Goal: Task Accomplishment & Management: Use online tool/utility

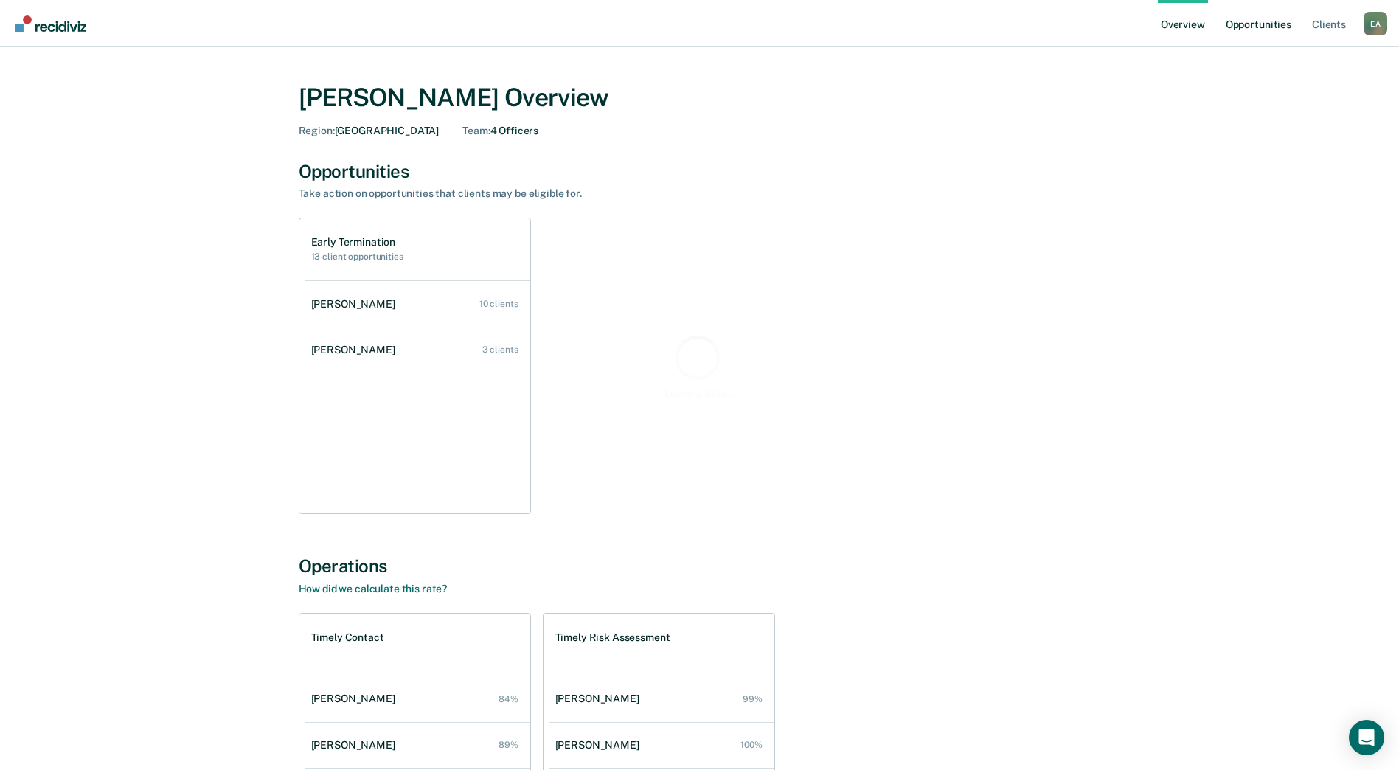
click at [1271, 29] on link "Opportunities" at bounding box center [1259, 23] width 72 height 47
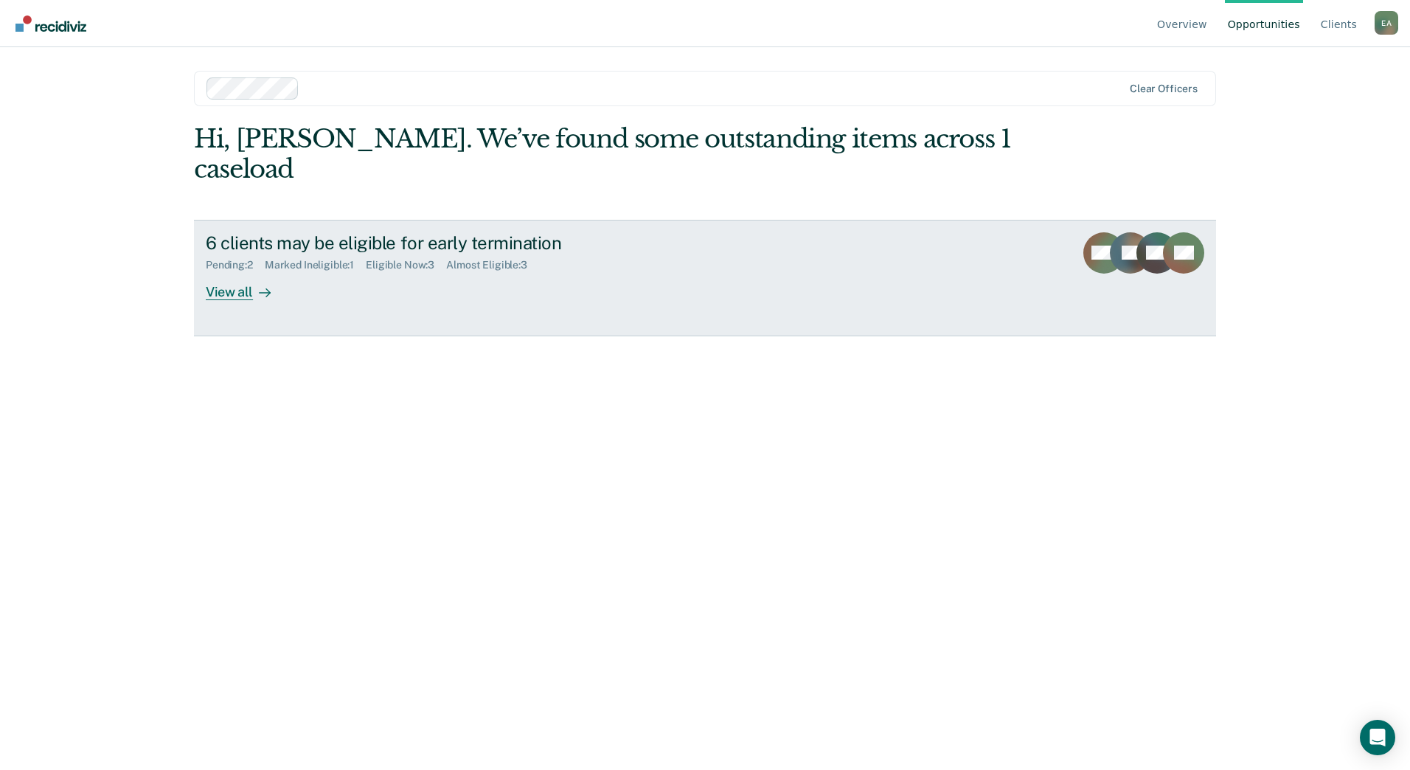
click at [232, 271] on div "View all" at bounding box center [247, 285] width 83 height 29
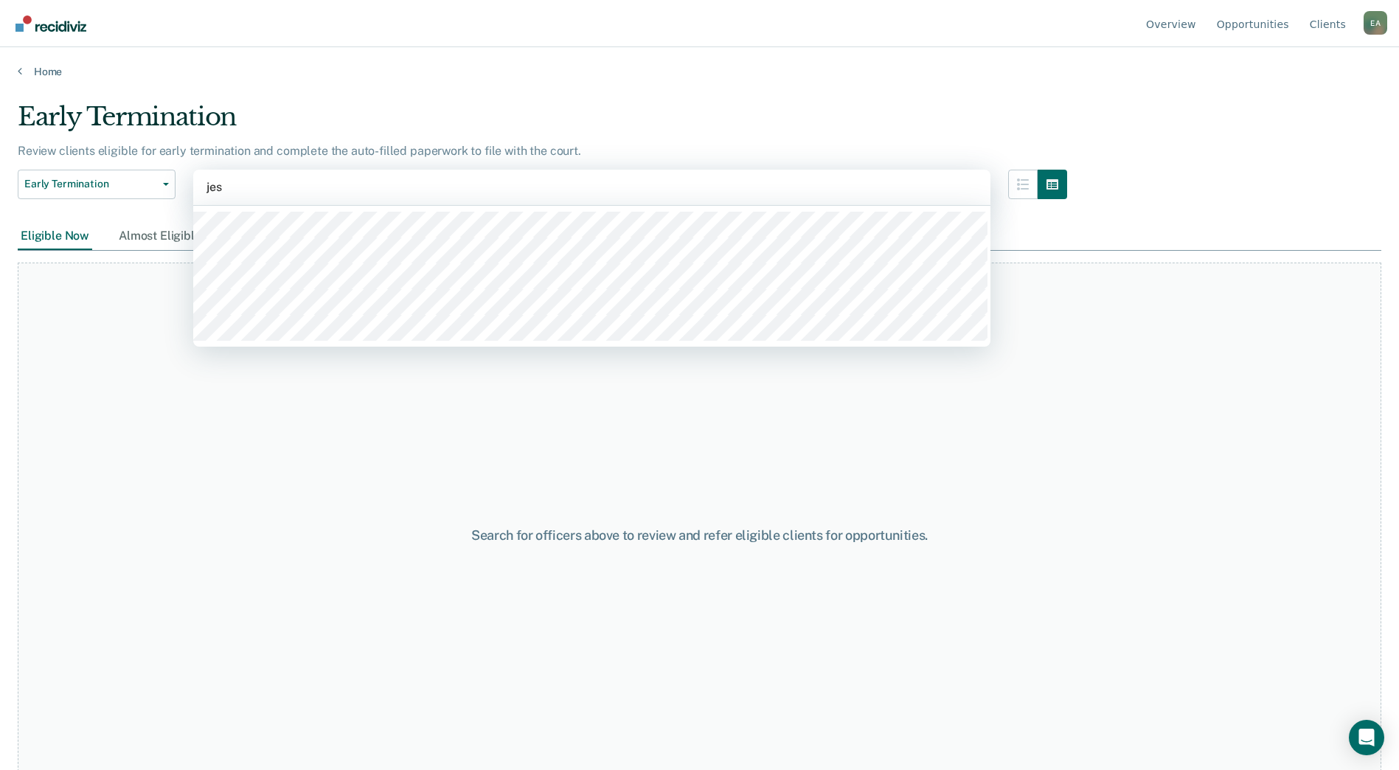
type input "[PERSON_NAME]"
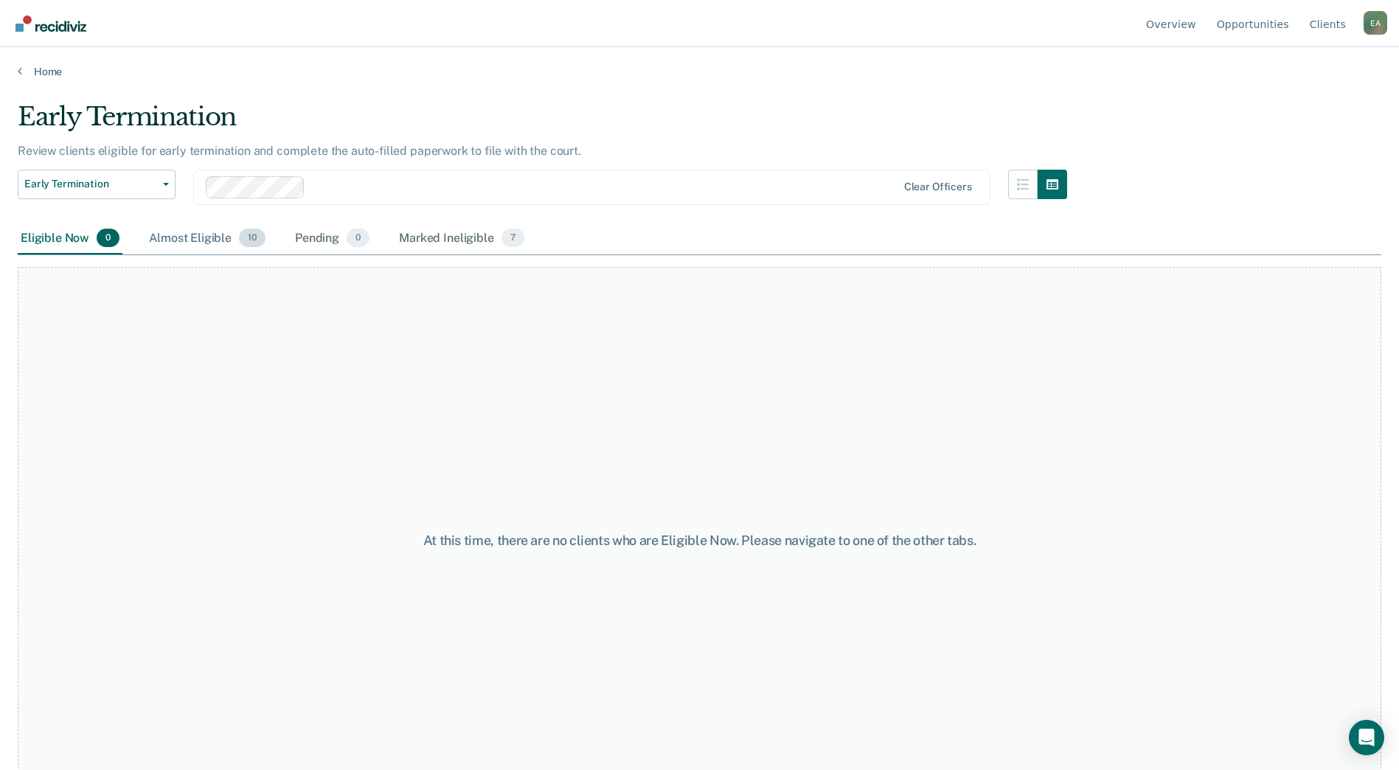
click at [181, 243] on div "Almost Eligible 10" at bounding box center [207, 239] width 122 height 32
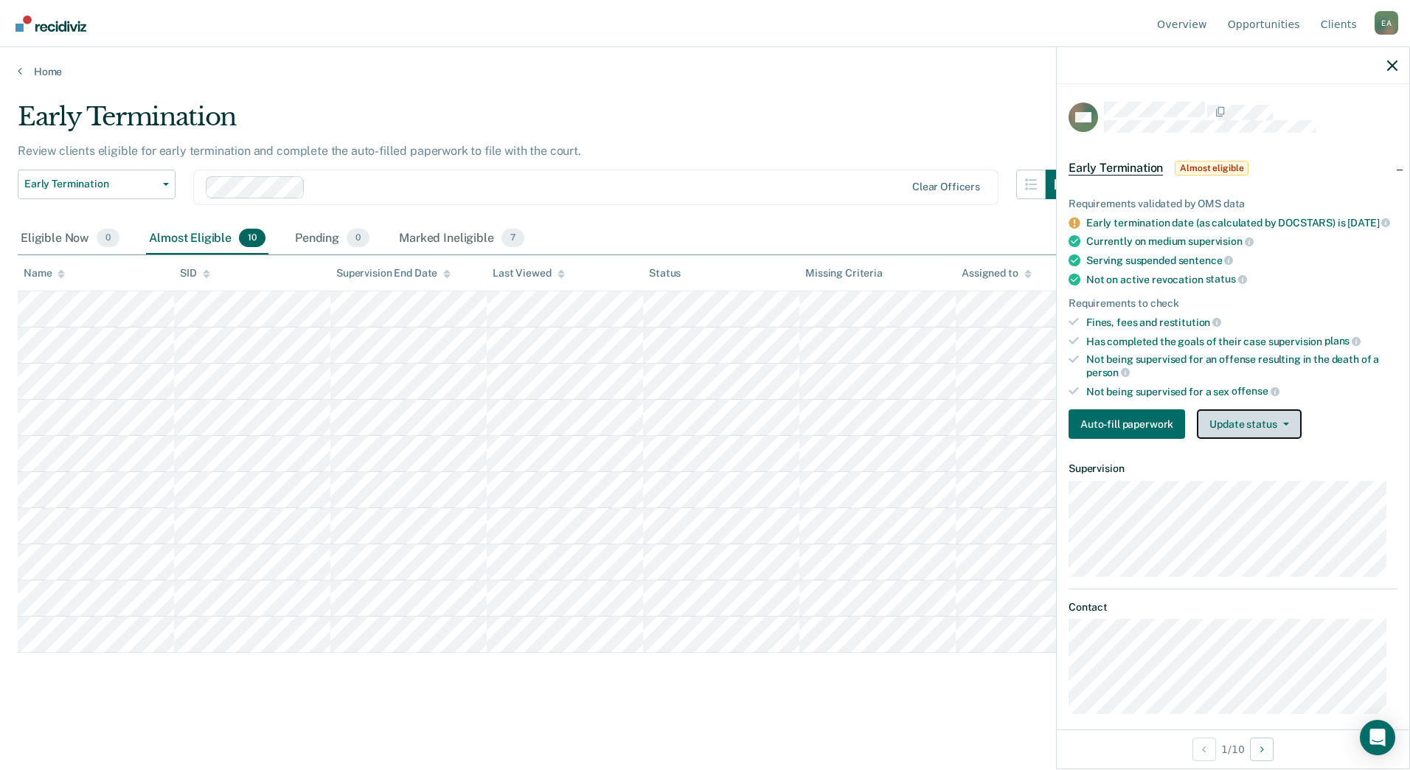
click at [1252, 420] on button "Update status" at bounding box center [1249, 423] width 104 height 29
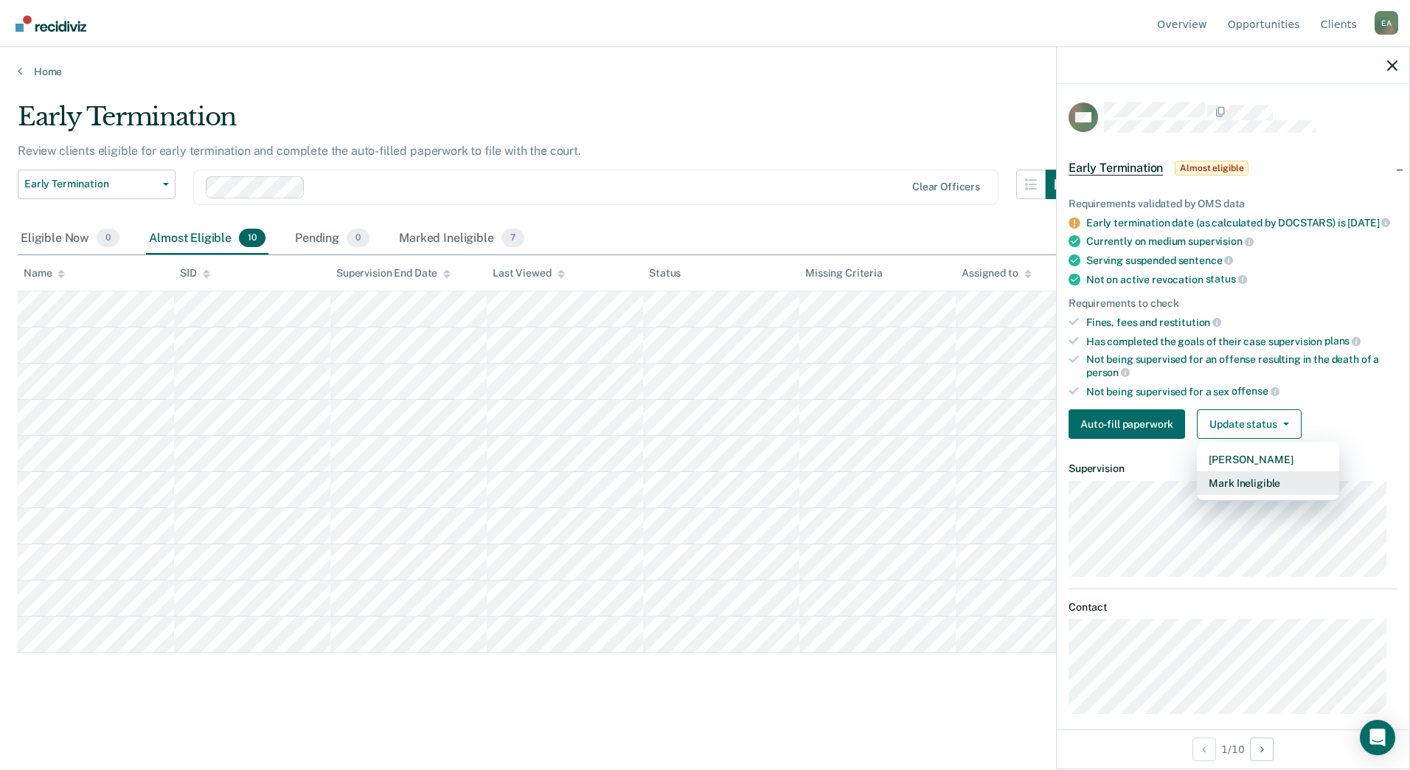
click at [1252, 491] on button "Mark Ineligible" at bounding box center [1268, 483] width 142 height 24
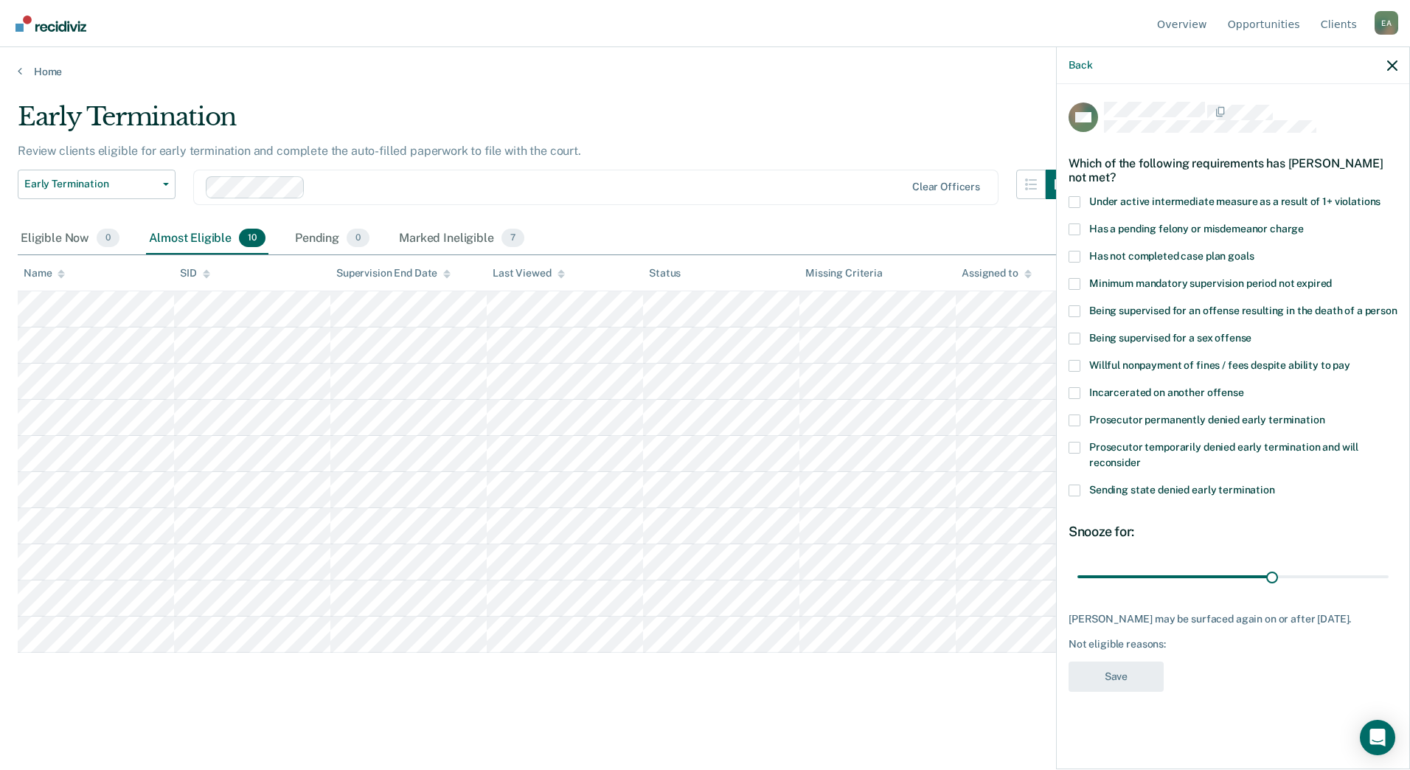
click at [1077, 364] on span at bounding box center [1074, 366] width 12 height 12
click at [1350, 360] on input "Willful nonpayment of fines / fees despite ability to pay" at bounding box center [1350, 360] width 0 height 0
drag, startPoint x: 1271, startPoint y: 576, endPoint x: 1436, endPoint y: 577, distance: 164.4
type input "47"
click at [1389, 577] on input "range" at bounding box center [1232, 576] width 311 height 26
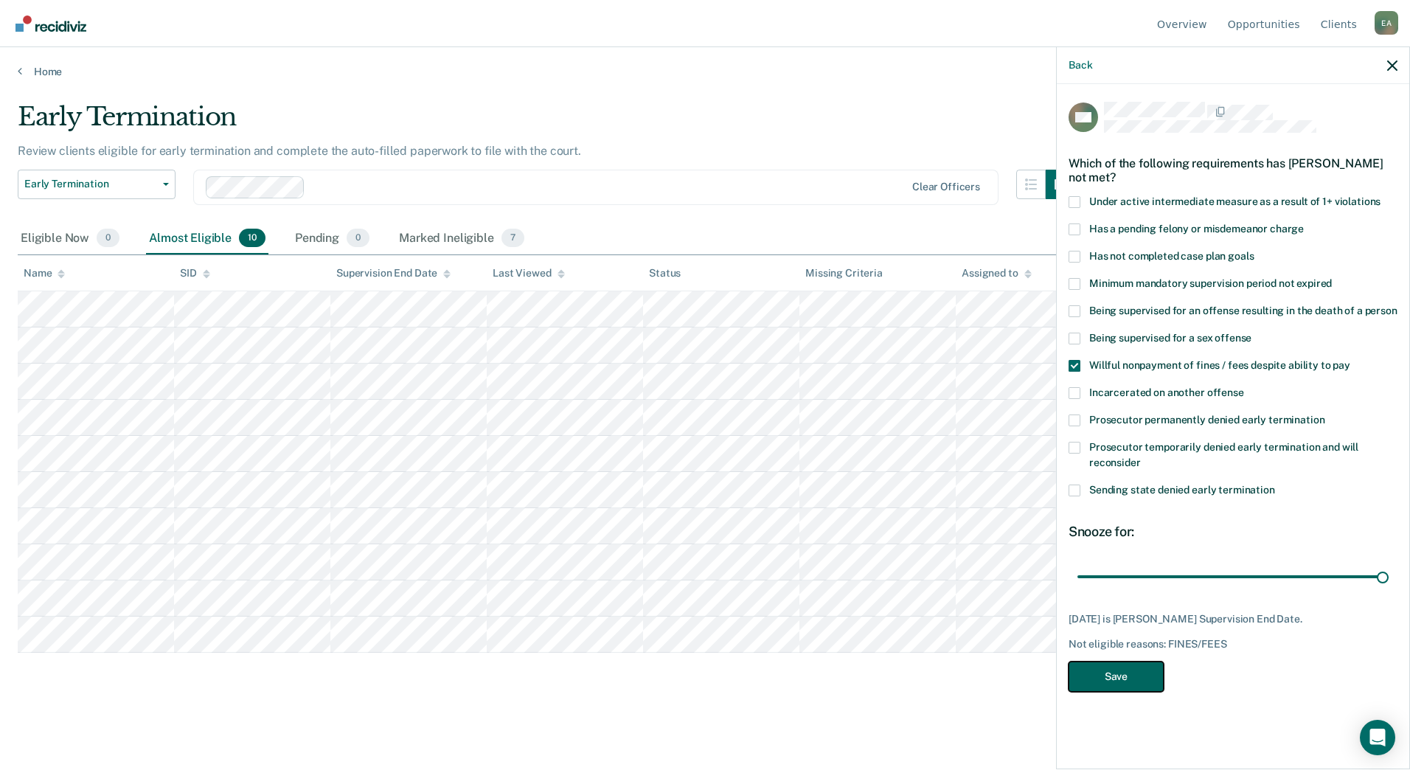
click at [1081, 682] on button "Save" at bounding box center [1115, 676] width 95 height 30
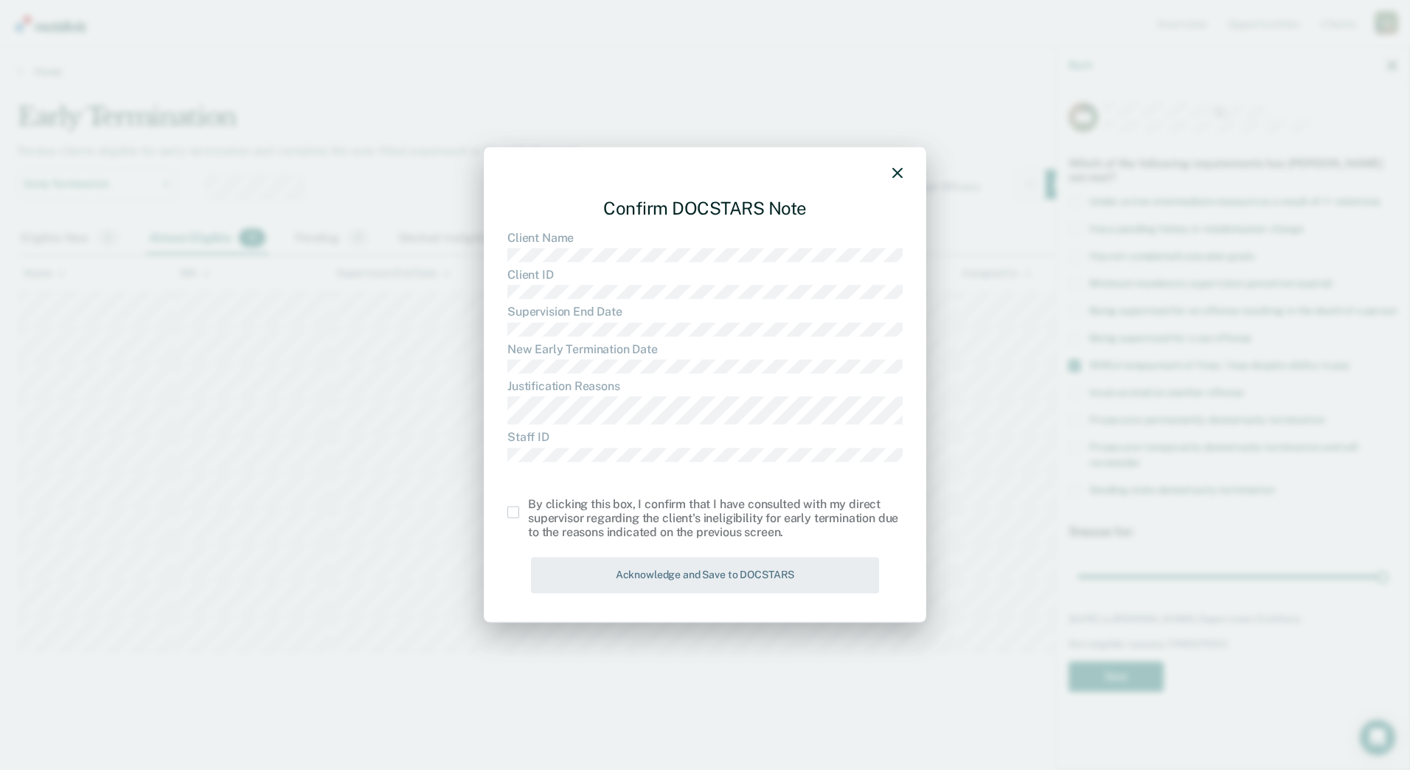
click at [516, 517] on span at bounding box center [513, 513] width 12 height 12
click at [528, 507] on input "checkbox" at bounding box center [528, 507] width 0 height 0
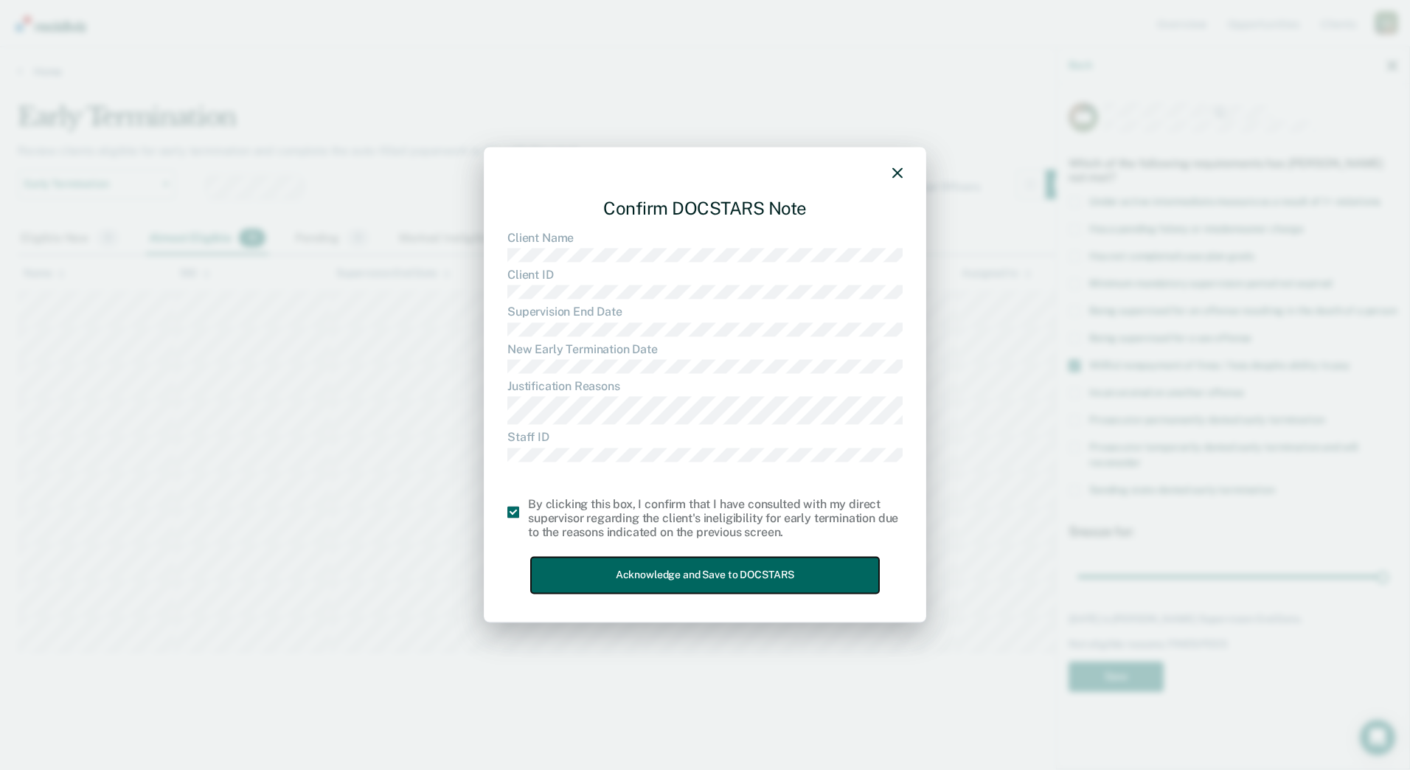
click at [594, 581] on button "Acknowledge and Save to DOCSTARS" at bounding box center [705, 575] width 348 height 36
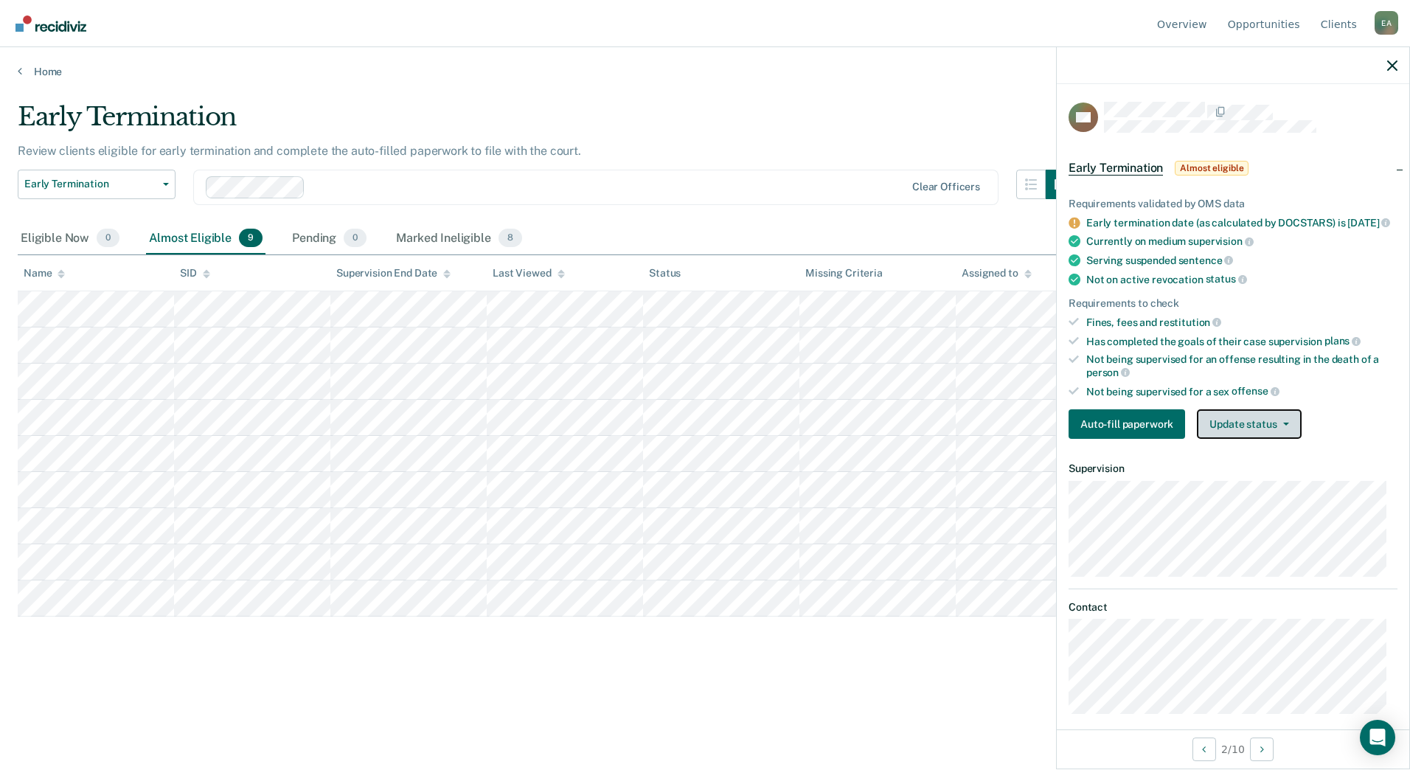
click at [1262, 428] on button "Update status" at bounding box center [1249, 423] width 104 height 29
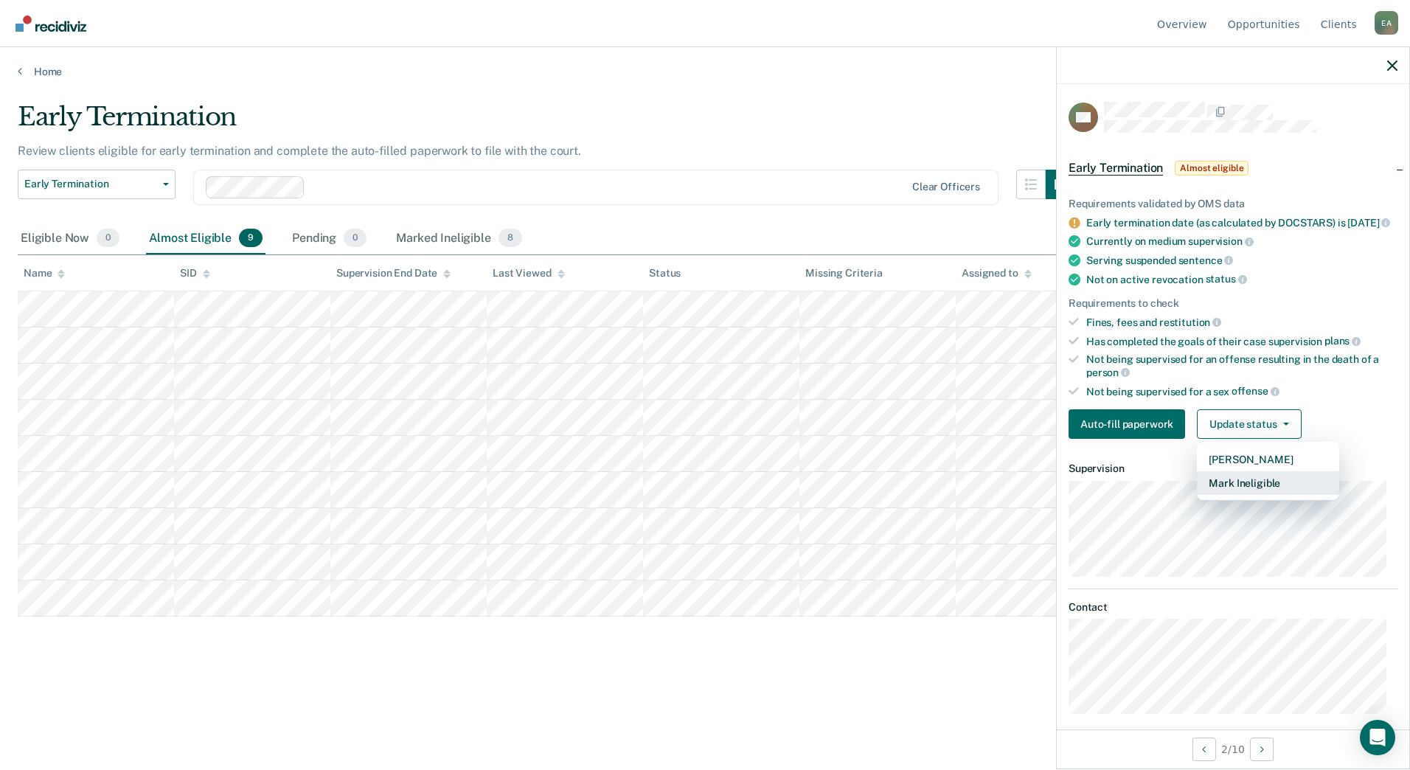
click at [1244, 495] on button "Mark Ineligible" at bounding box center [1268, 483] width 142 height 24
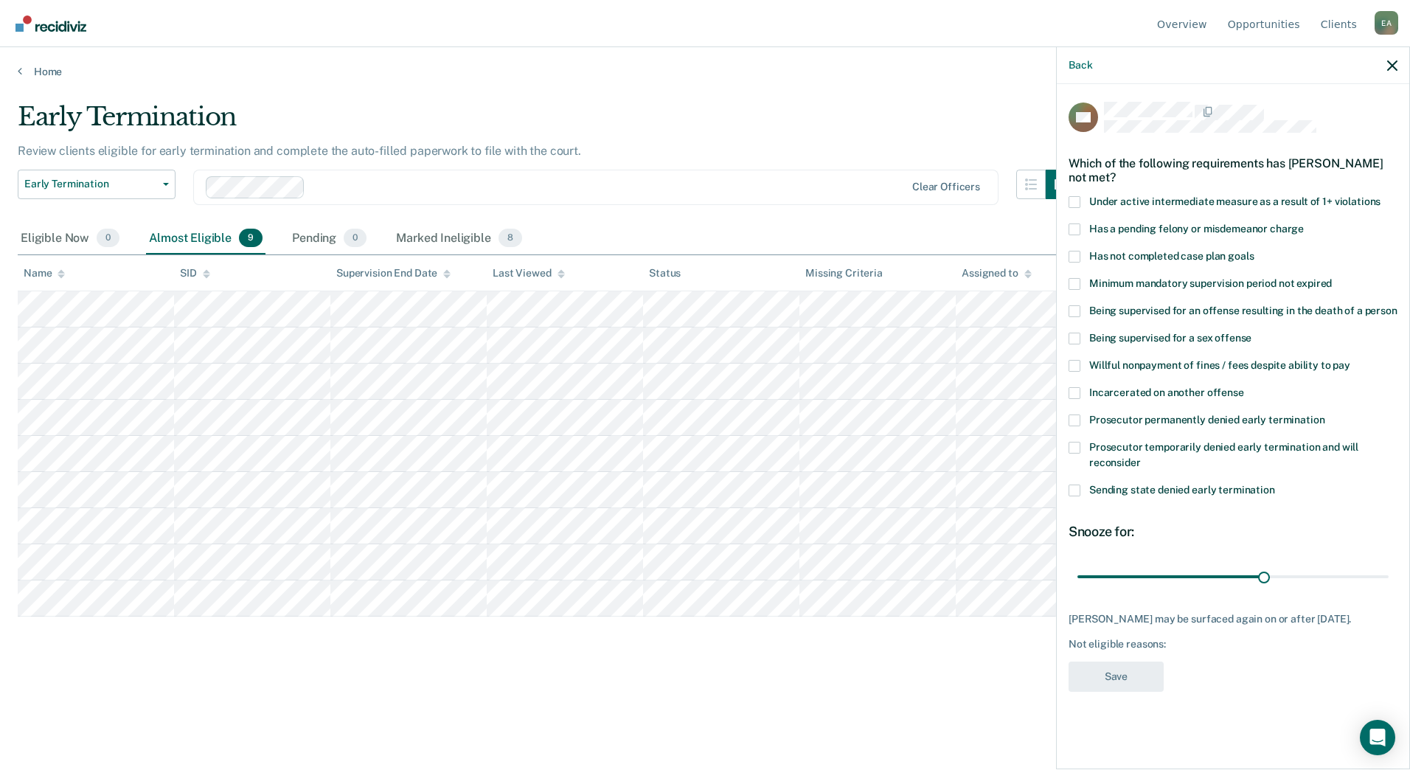
click at [1079, 361] on span at bounding box center [1074, 366] width 12 height 12
click at [1350, 360] on input "Willful nonpayment of fines / fees despite ability to pay" at bounding box center [1350, 360] width 0 height 0
click at [1102, 689] on button "Save" at bounding box center [1115, 676] width 95 height 30
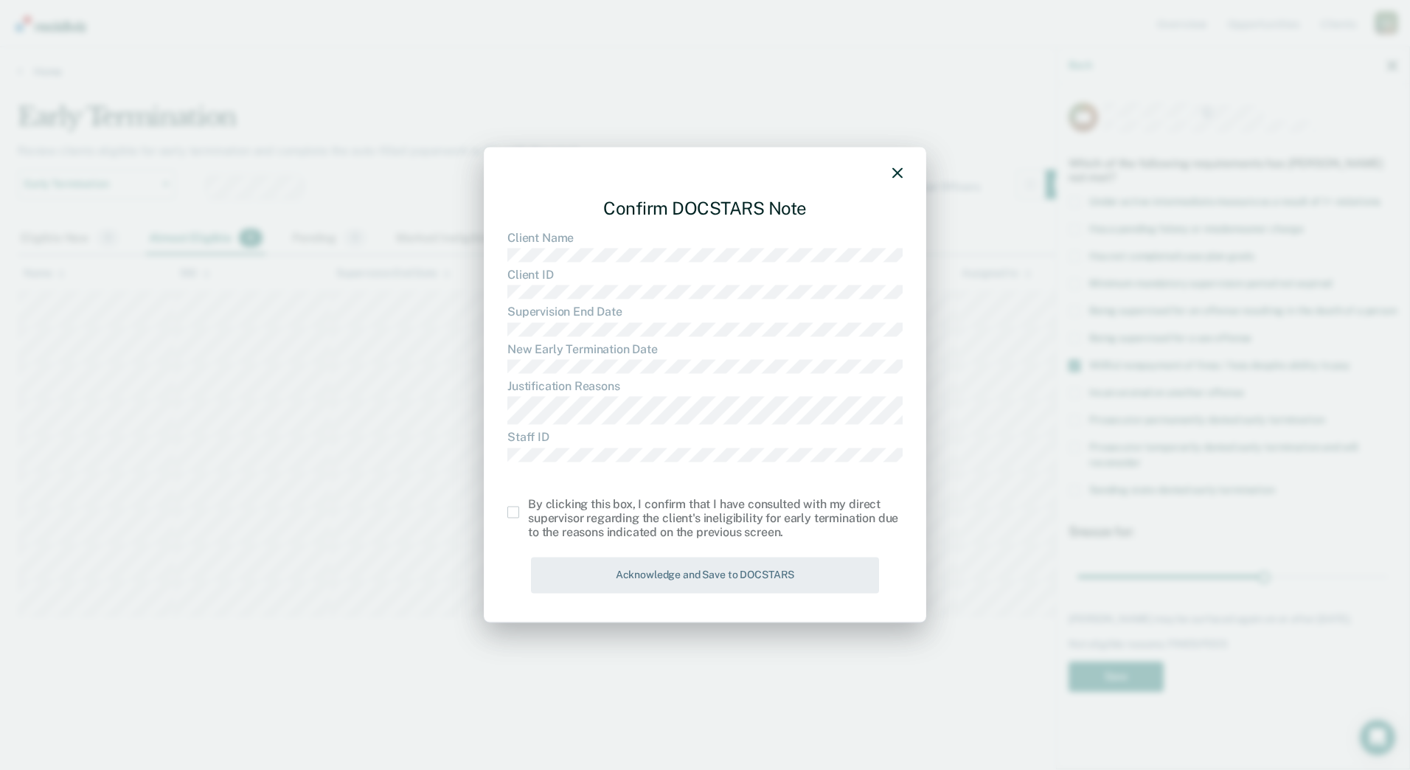
click at [510, 518] on span at bounding box center [513, 513] width 12 height 12
click at [528, 507] on input "checkbox" at bounding box center [528, 507] width 0 height 0
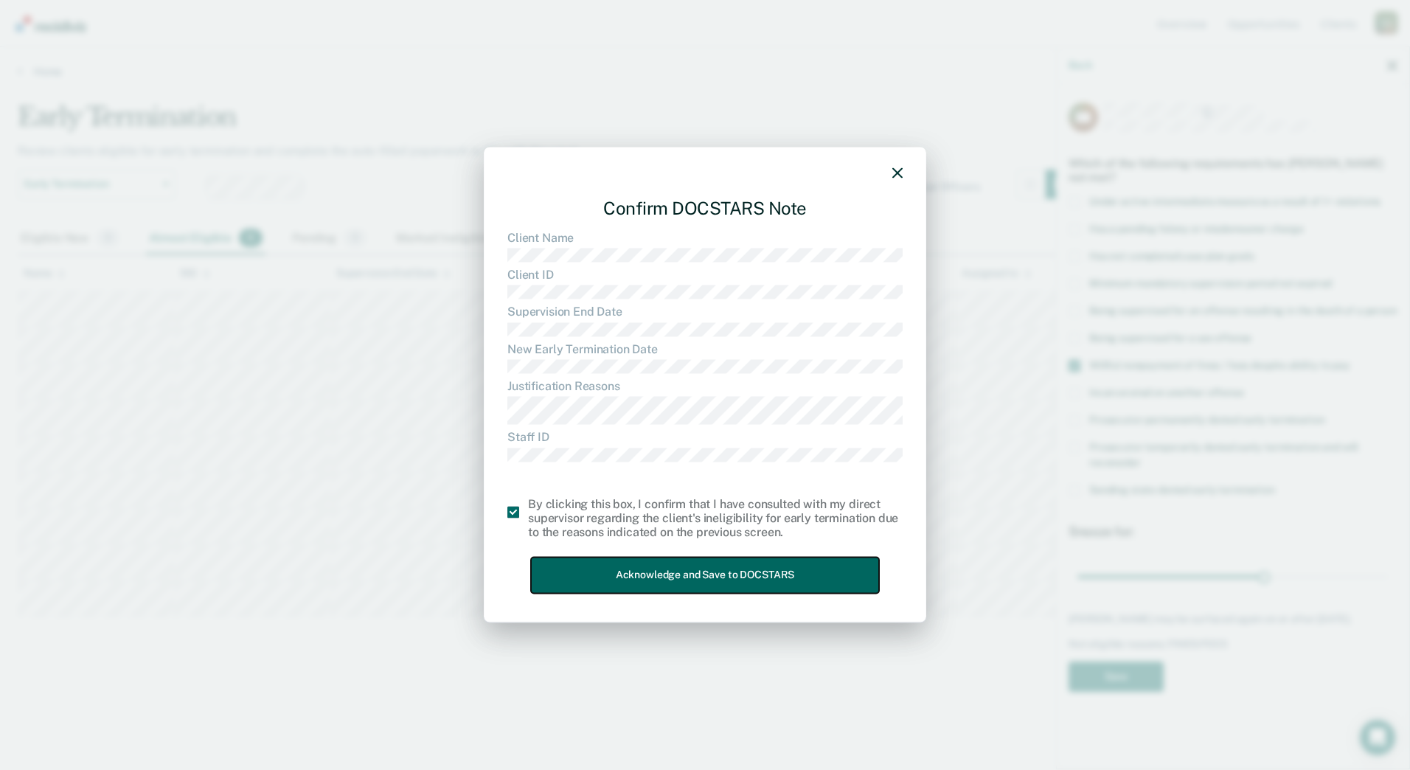
click at [583, 571] on button "Acknowledge and Save to DOCSTARS" at bounding box center [705, 575] width 348 height 36
